Goal: Find specific page/section

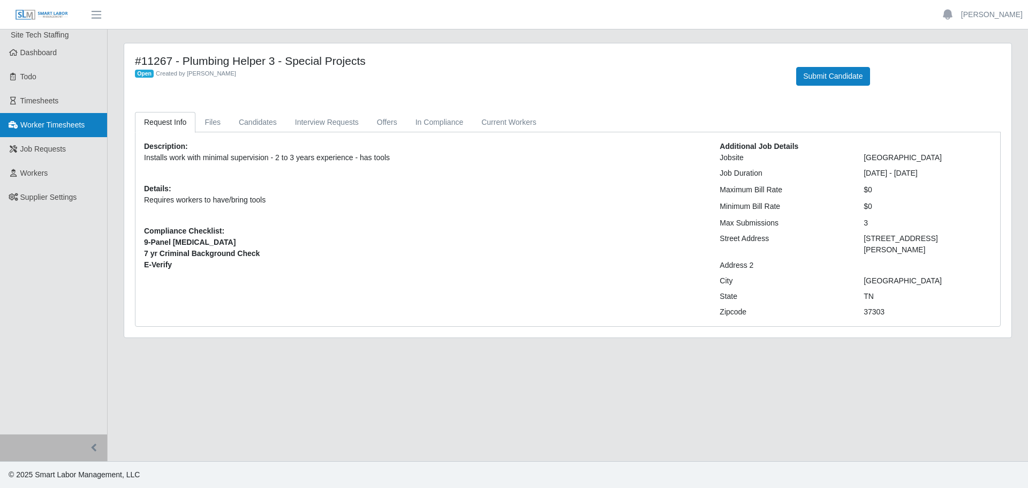
click at [74, 123] on span "Worker Timesheets" at bounding box center [52, 124] width 64 height 9
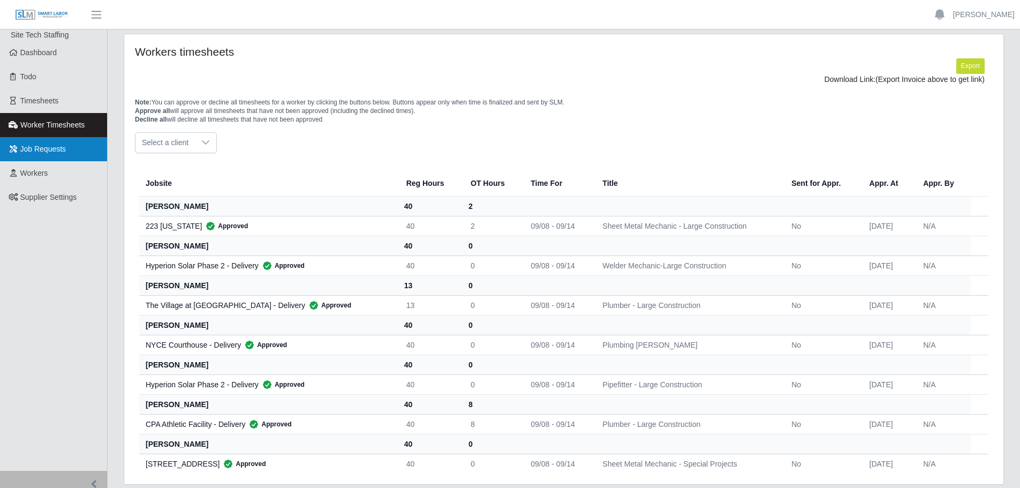
click at [43, 143] on link "Job Requests" at bounding box center [53, 149] width 107 height 24
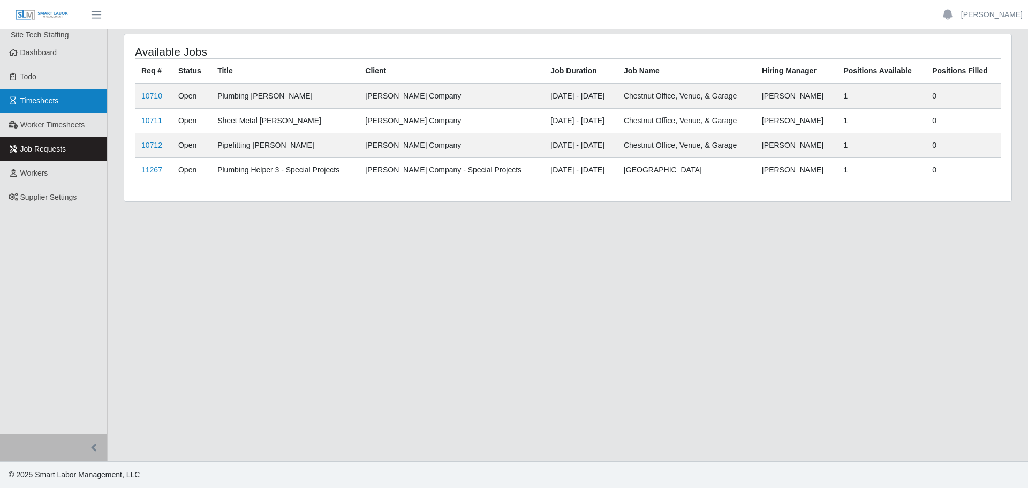
click at [45, 108] on link "Timesheets" at bounding box center [53, 101] width 107 height 24
